Goal: Find specific page/section: Find specific page/section

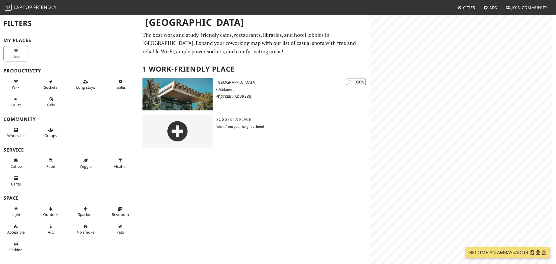
click at [246, 61] on h2 "1 Work-Friendly Place" at bounding box center [254, 69] width 225 height 18
click at [448, 155] on div "Map marker" at bounding box center [447, 153] width 7 height 7
